Goal: Find contact information: Find contact information

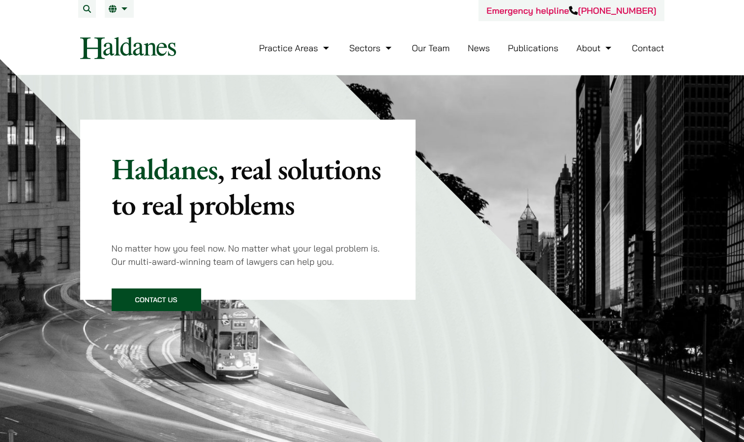
click at [435, 49] on link "Our Team" at bounding box center [431, 47] width 38 height 11
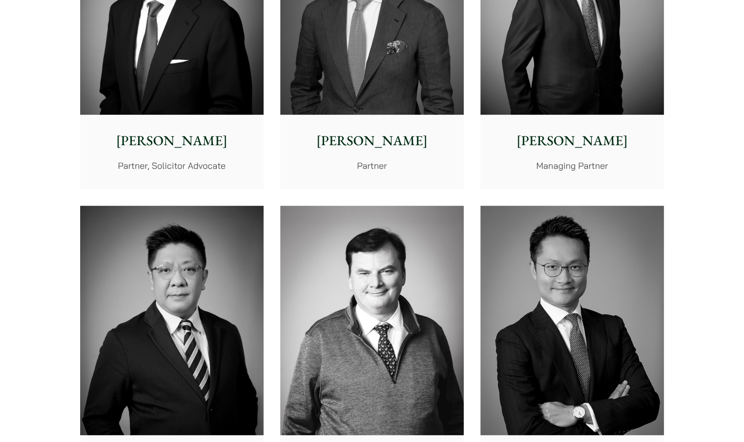
scroll to position [541, 0]
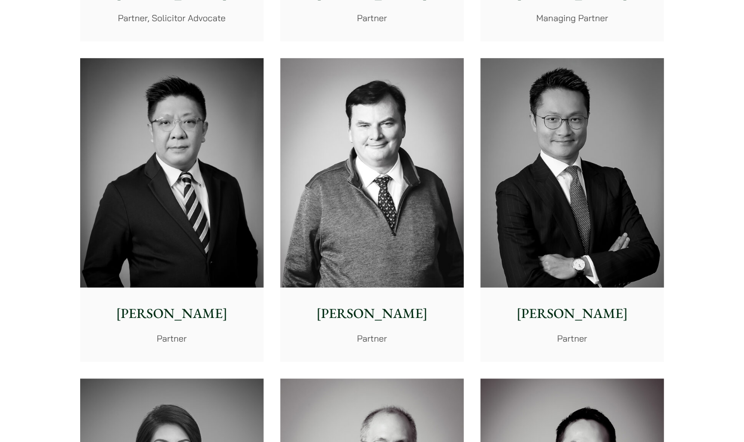
click at [173, 317] on p "[PERSON_NAME]" at bounding box center [172, 313] width 168 height 21
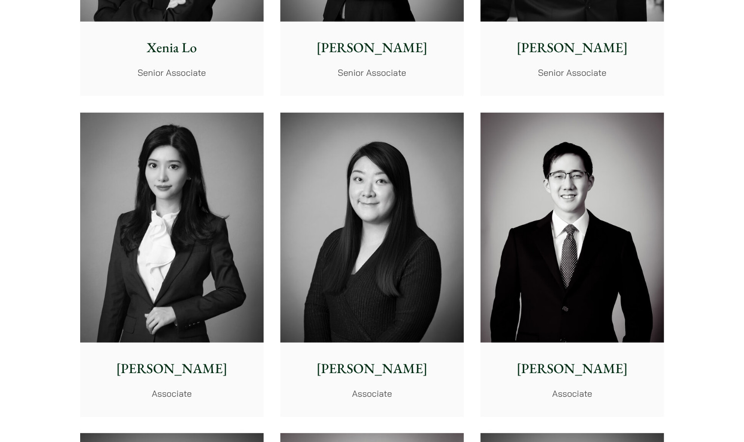
scroll to position [2853, 0]
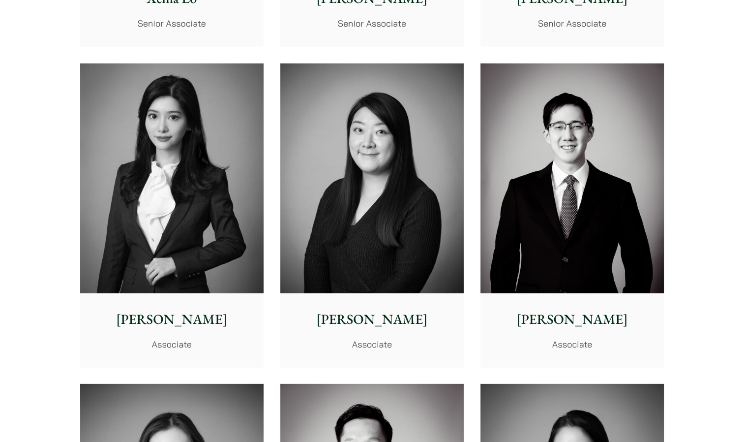
click at [212, 174] on img at bounding box center [171, 178] width 183 height 230
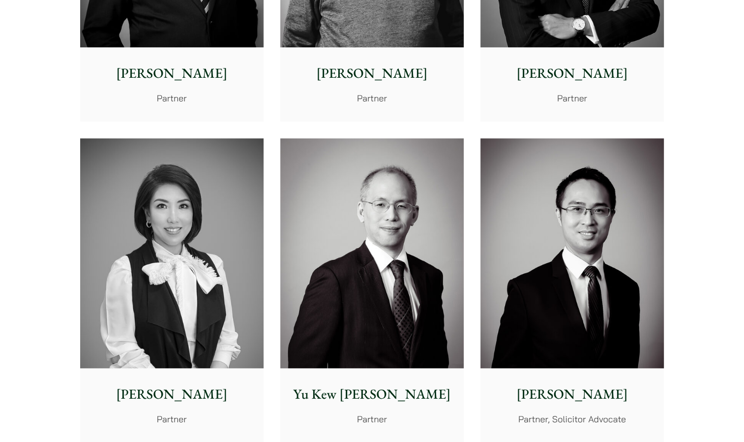
scroll to position [0, 0]
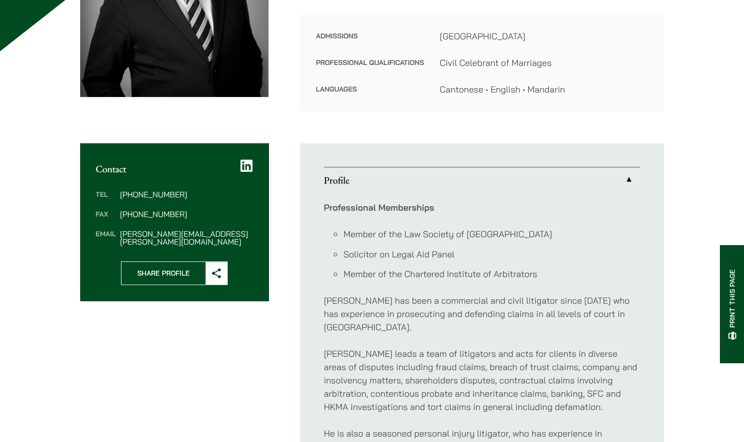
scroll to position [492, 0]
